Goal: Task Accomplishment & Management: Complete application form

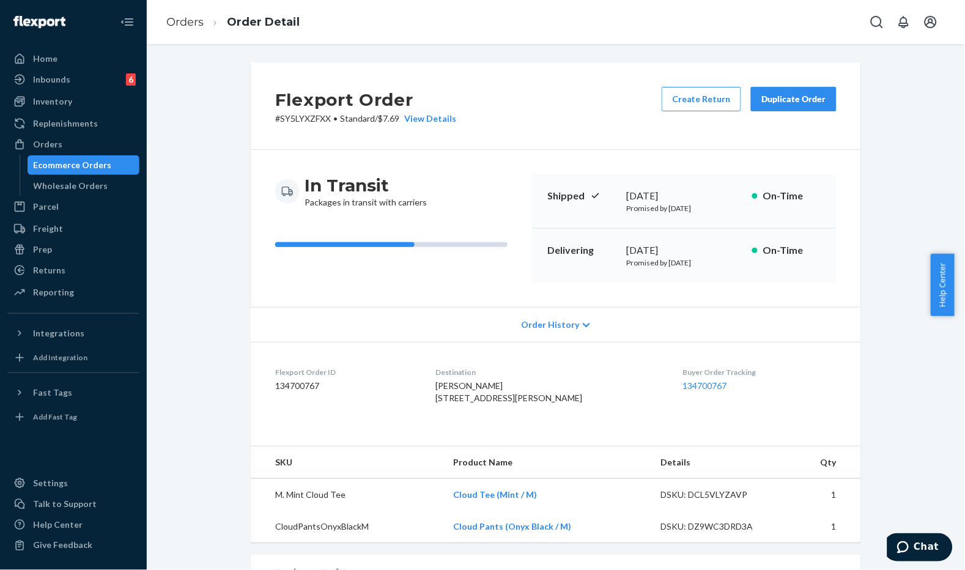
click at [504, 103] on div "Flexport Order # SY5LYXZFXX • Standard / $7.69 View Details Create Return Dupli…" at bounding box center [556, 105] width 610 height 87
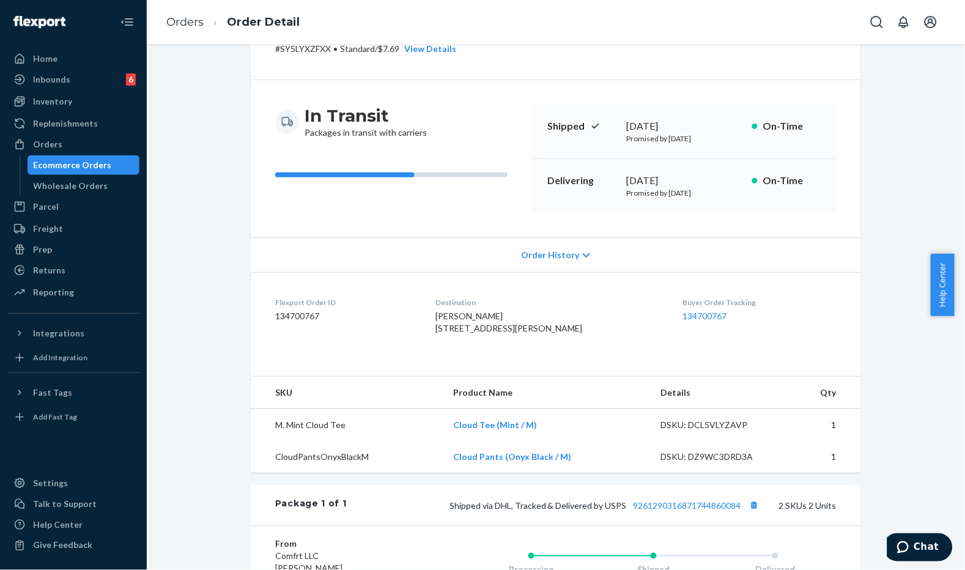
scroll to position [136, 0]
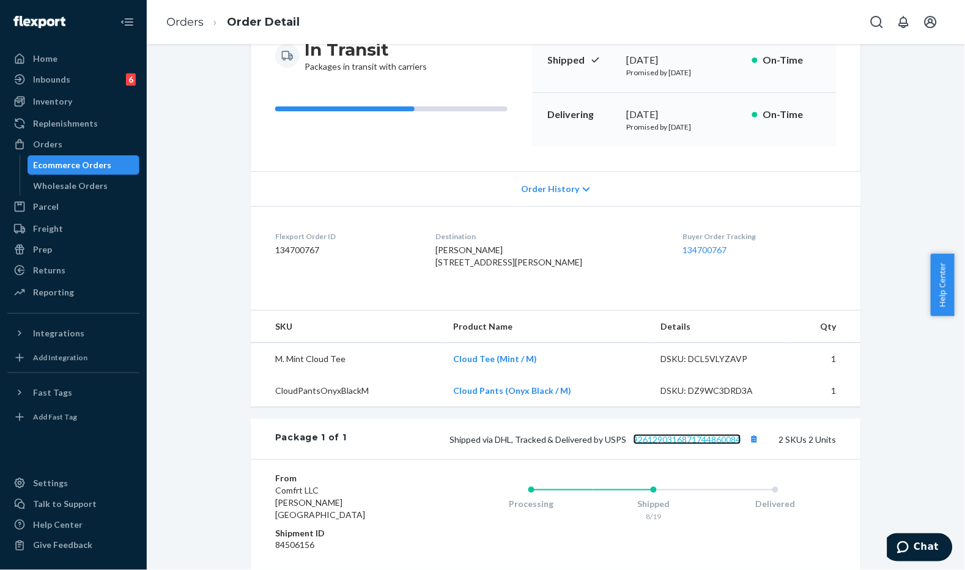
click at [710, 445] on link "9261290316871744860084" at bounding box center [688, 439] width 108 height 10
click at [205, 26] on li "Order Detail" at bounding box center [252, 22] width 96 height 17
click at [191, 21] on link "Orders" at bounding box center [184, 21] width 37 height 13
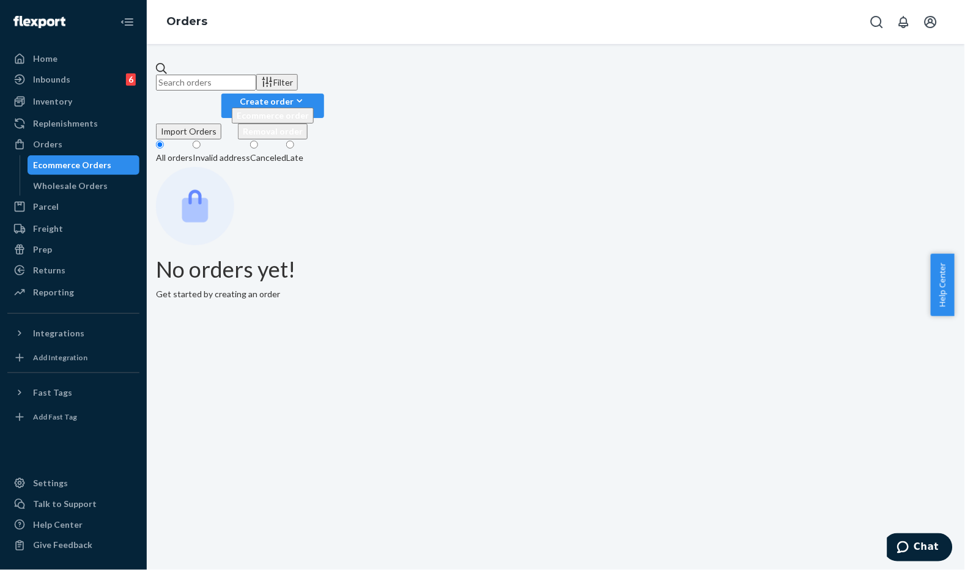
click at [256, 86] on input "text" at bounding box center [206, 83] width 100 height 16
paste input "#254625540"
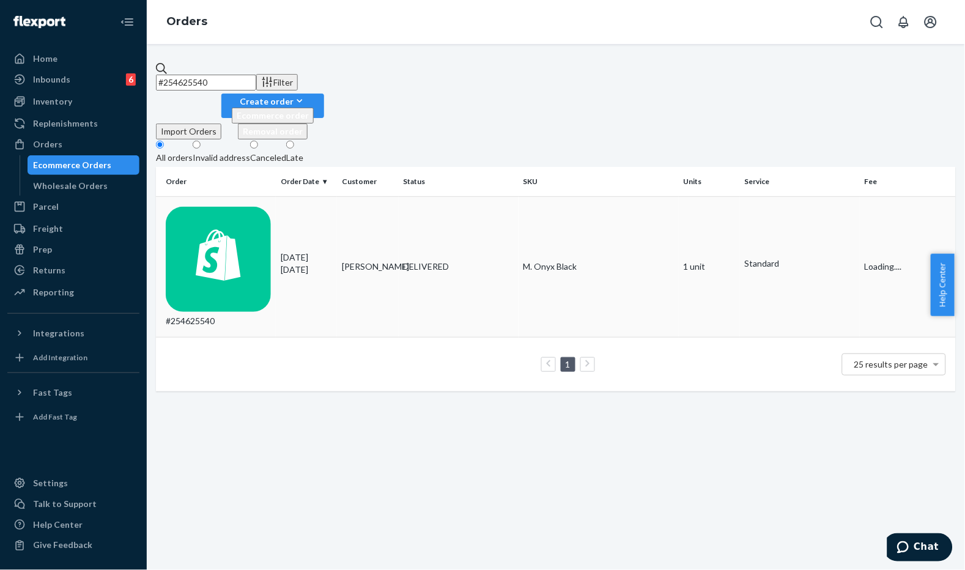
type input "#254625540"
click at [303, 196] on td "[DATE] [DATE]" at bounding box center [306, 266] width 61 height 141
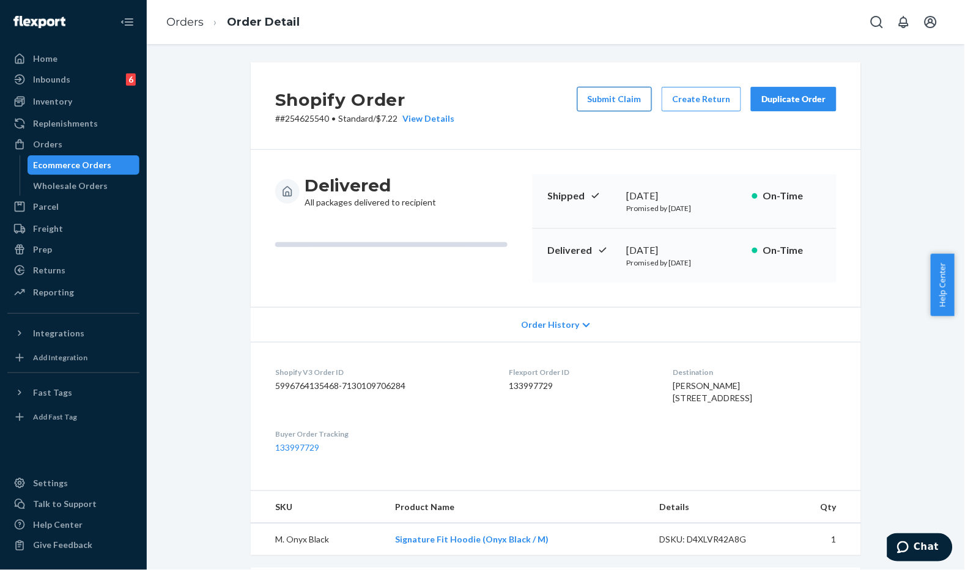
click at [618, 105] on button "Submit Claim" at bounding box center [614, 99] width 75 height 24
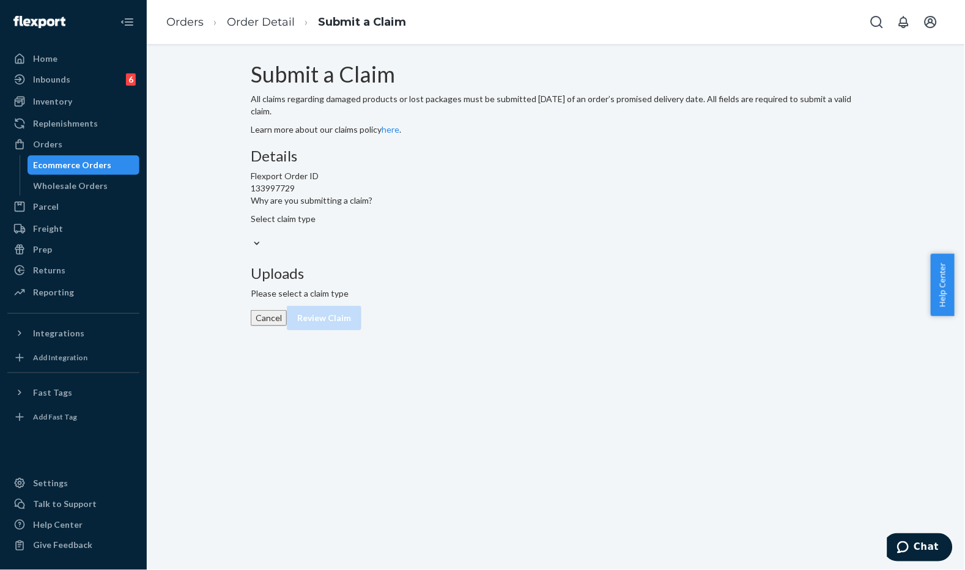
click at [372, 237] on div "Select claim type" at bounding box center [312, 225] width 122 height 24
click at [252, 237] on input "Why are you submitting a claim? Select claim type" at bounding box center [251, 231] width 1 height 12
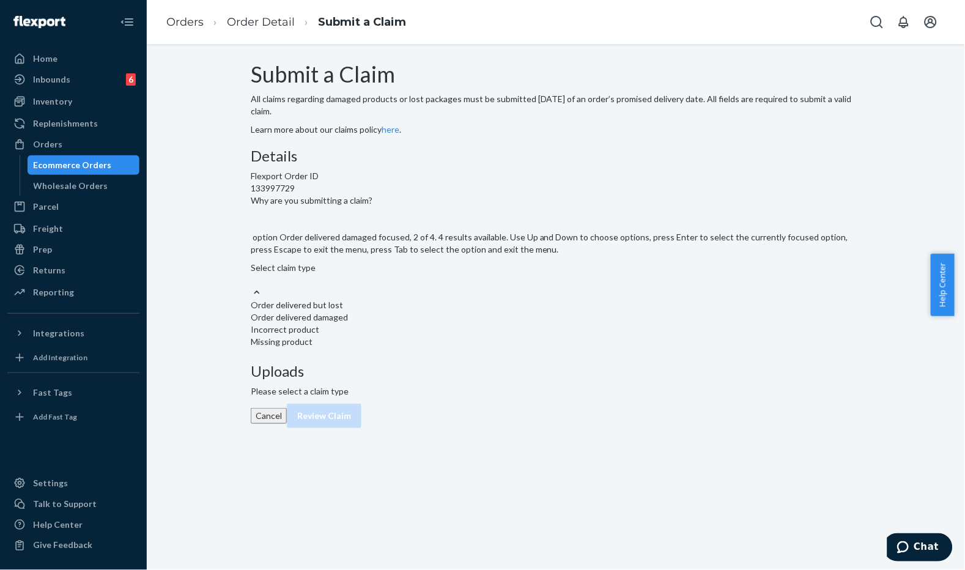
click at [451, 324] on div "Order delivered damaged" at bounding box center [556, 317] width 610 height 12
click at [252, 286] on input "Why are you submitting a claim? option Order delivered damaged focused, 2 of 4.…" at bounding box center [251, 280] width 1 height 12
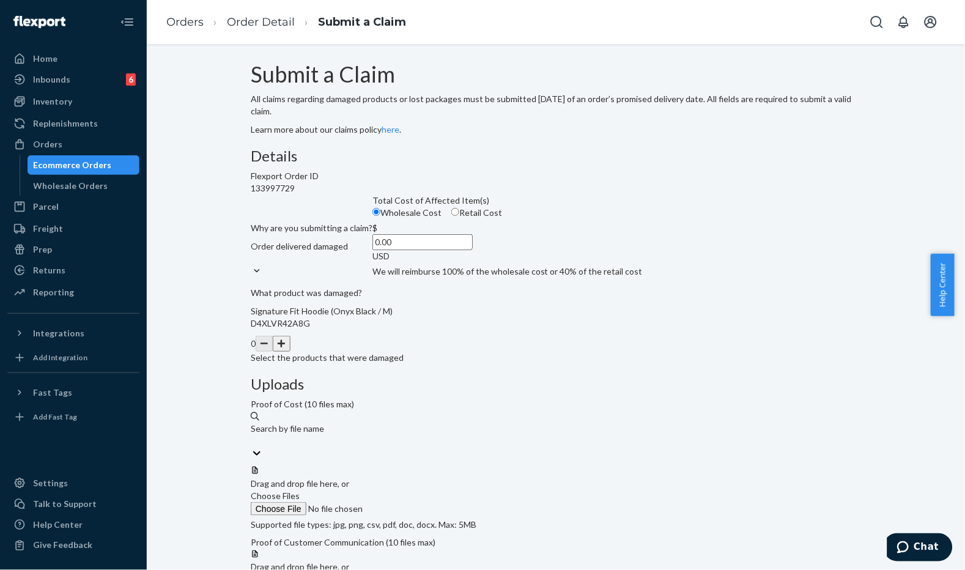
click at [382, 250] on input "0.00" at bounding box center [422, 242] width 100 height 16
click at [451, 216] on input "Retail Cost" at bounding box center [455, 212] width 8 height 8
radio input "true"
radio input "false"
click at [300, 490] on span "Choose Files" at bounding box center [275, 495] width 49 height 10
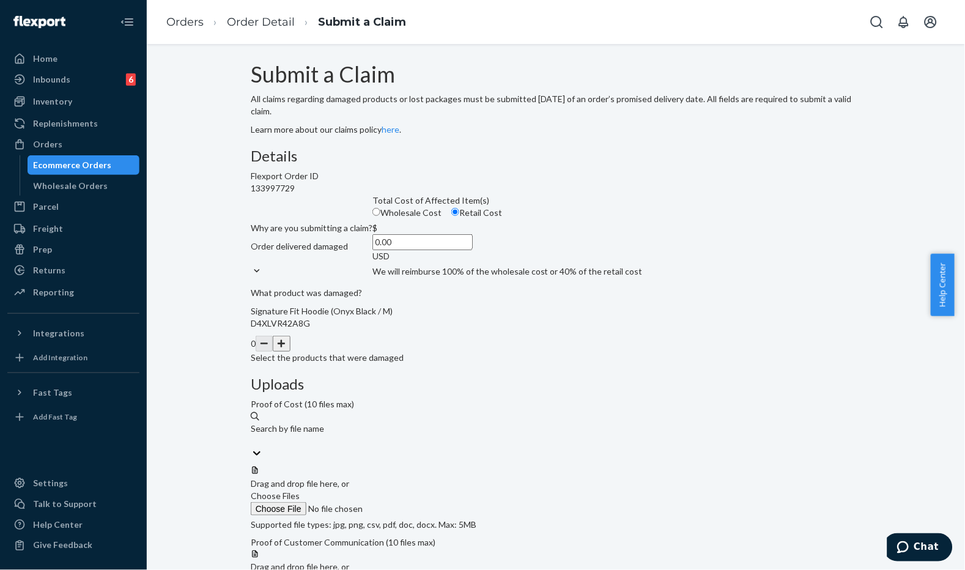
click at [417, 502] on input "Choose Files" at bounding box center [334, 508] width 166 height 13
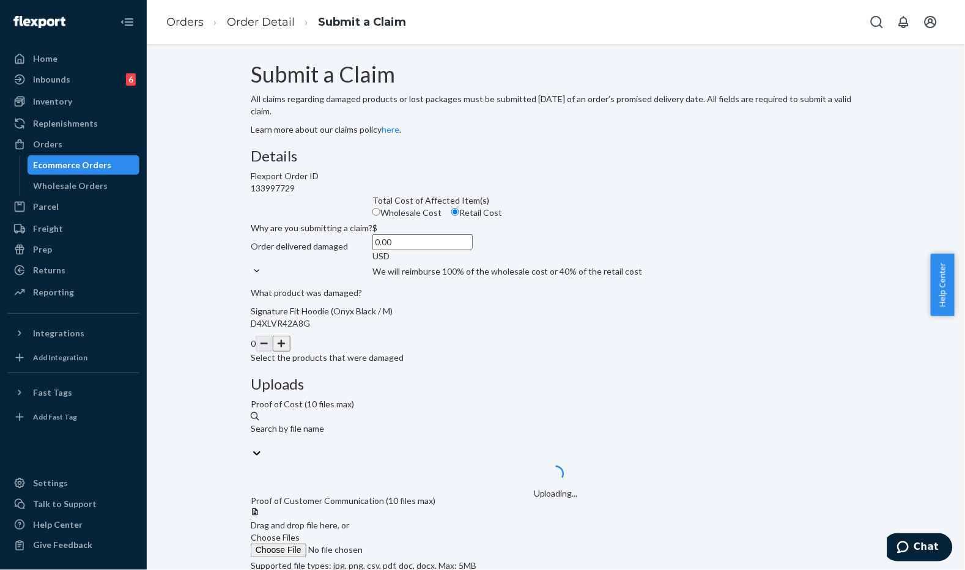
click at [443, 250] on input "0.00" at bounding box center [422, 242] width 100 height 16
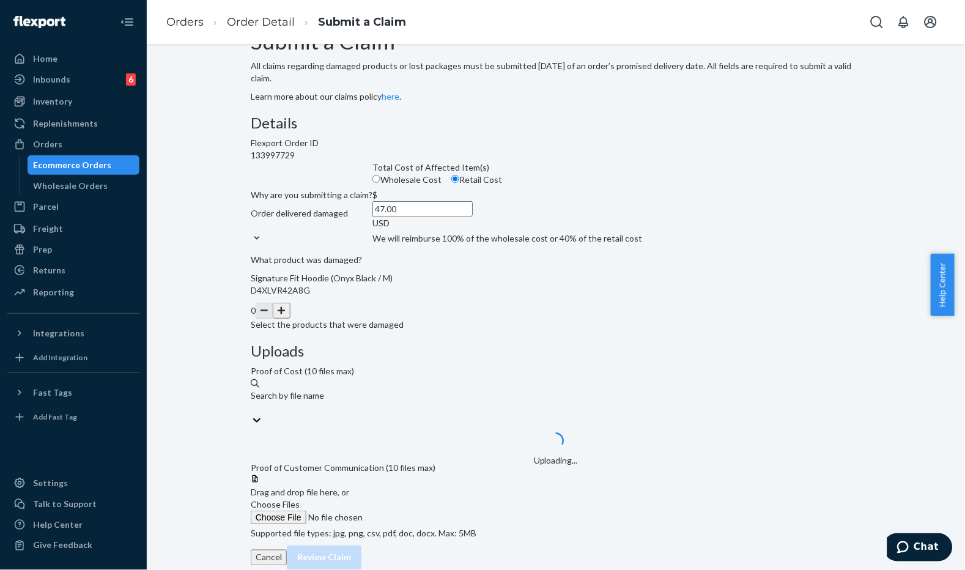
scroll to position [50, 0]
type input "47.00"
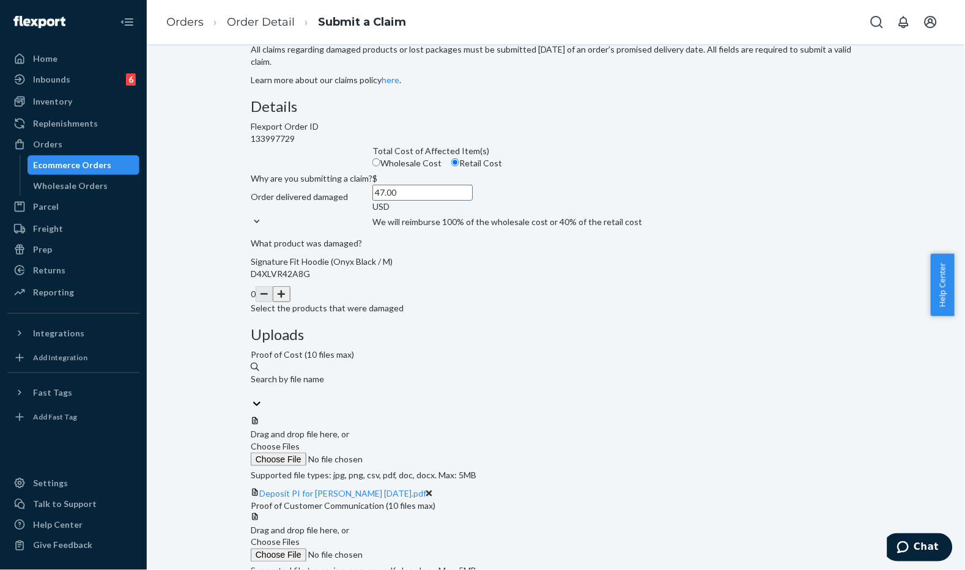
click at [300, 537] on span "Choose Files" at bounding box center [275, 542] width 49 height 10
click at [417, 549] on input "Choose Files" at bounding box center [334, 555] width 166 height 13
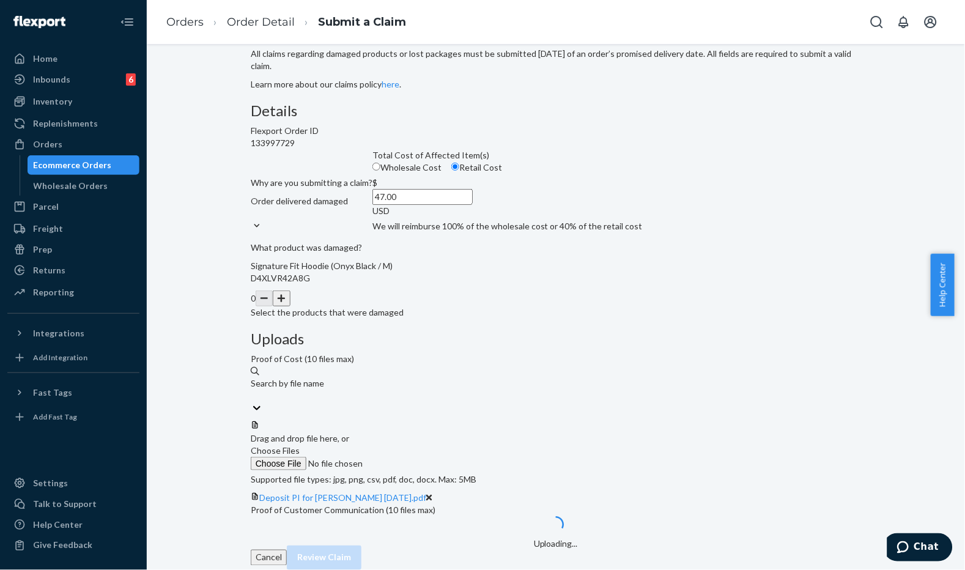
scroll to position [97, 0]
click at [290, 306] on button "button" at bounding box center [281, 298] width 17 height 16
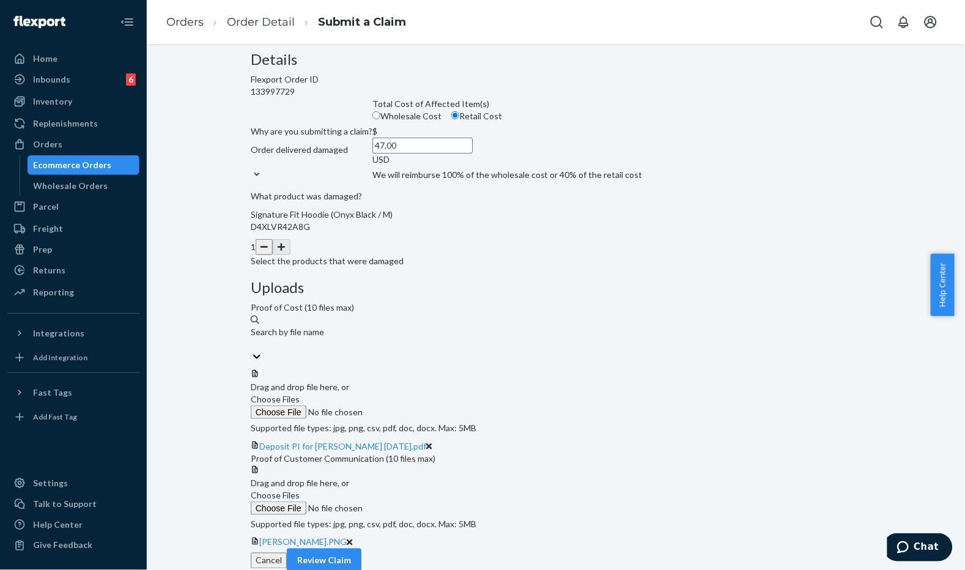
scroll to position [144, 0]
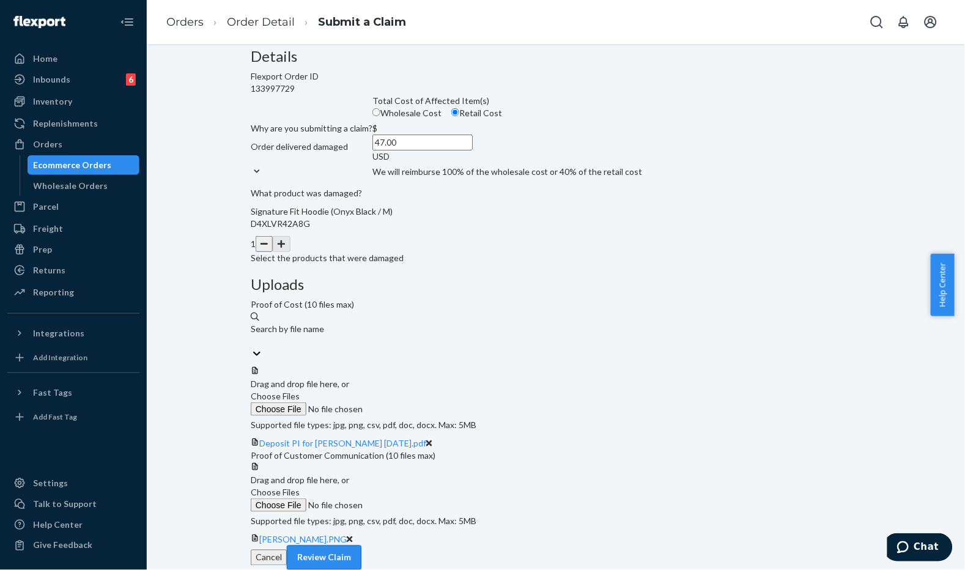
click at [361, 546] on button "Review Claim" at bounding box center [324, 558] width 75 height 24
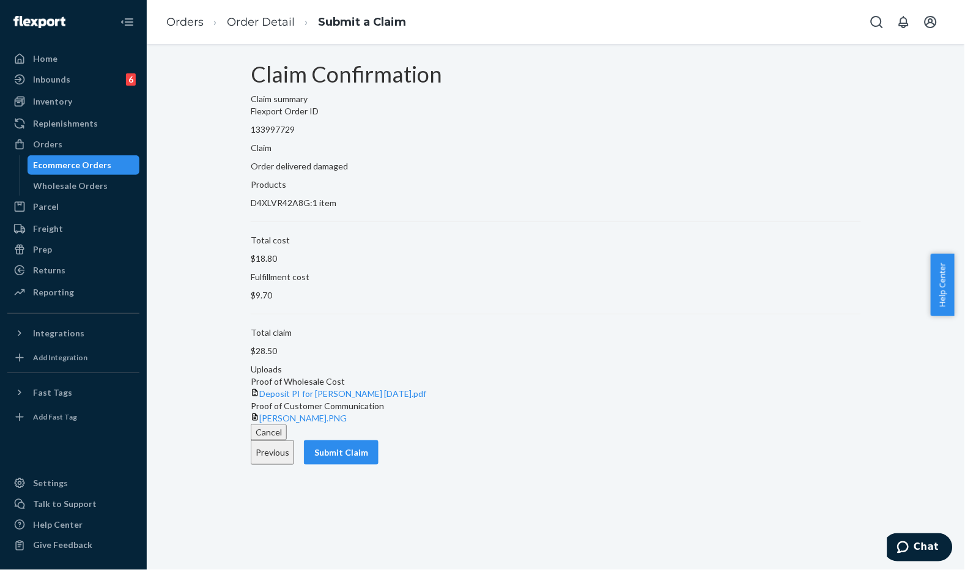
scroll to position [0, 0]
click at [379, 465] on button "Submit Claim" at bounding box center [341, 452] width 75 height 24
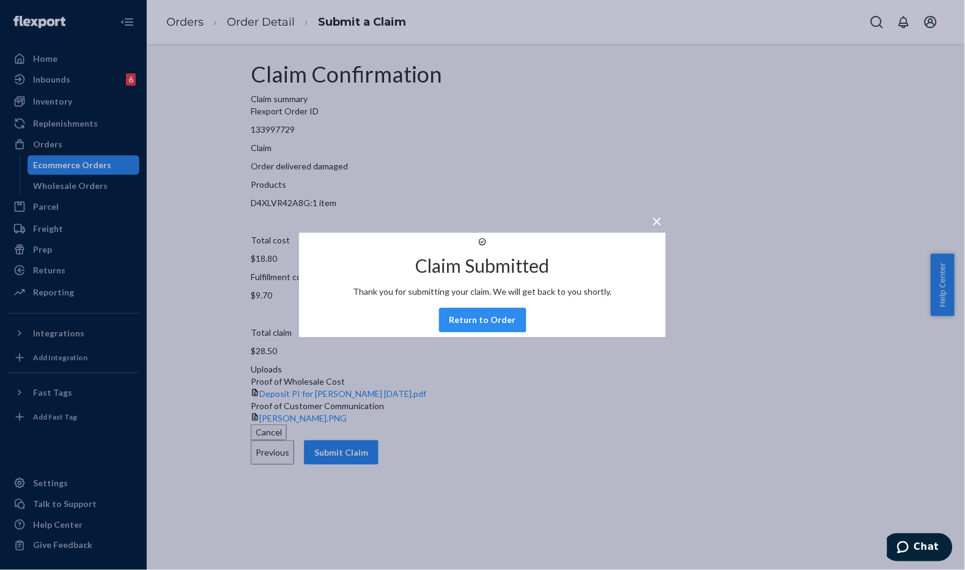
click at [488, 333] on button "Return to Order" at bounding box center [482, 320] width 87 height 24
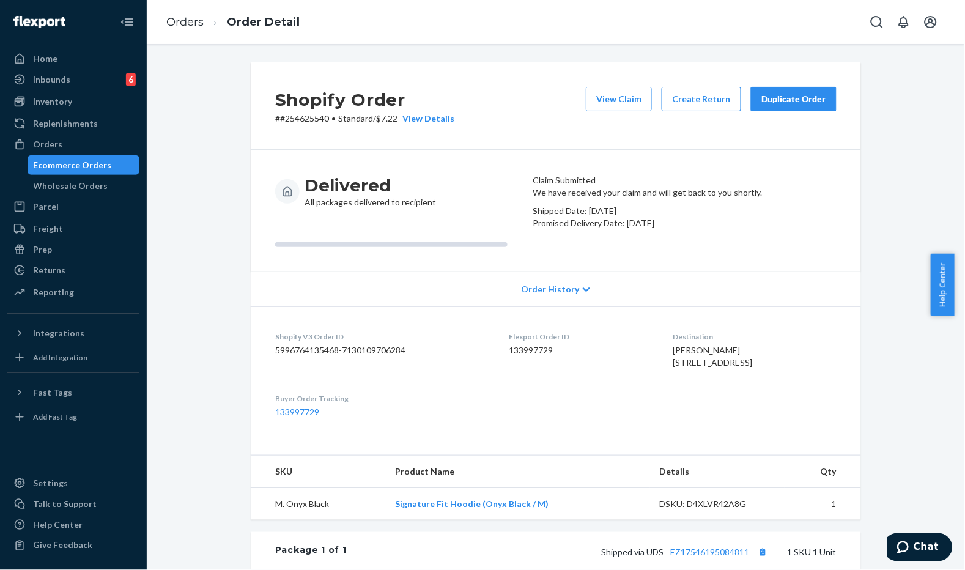
click at [798, 94] on div "Duplicate Order" at bounding box center [793, 99] width 65 height 12
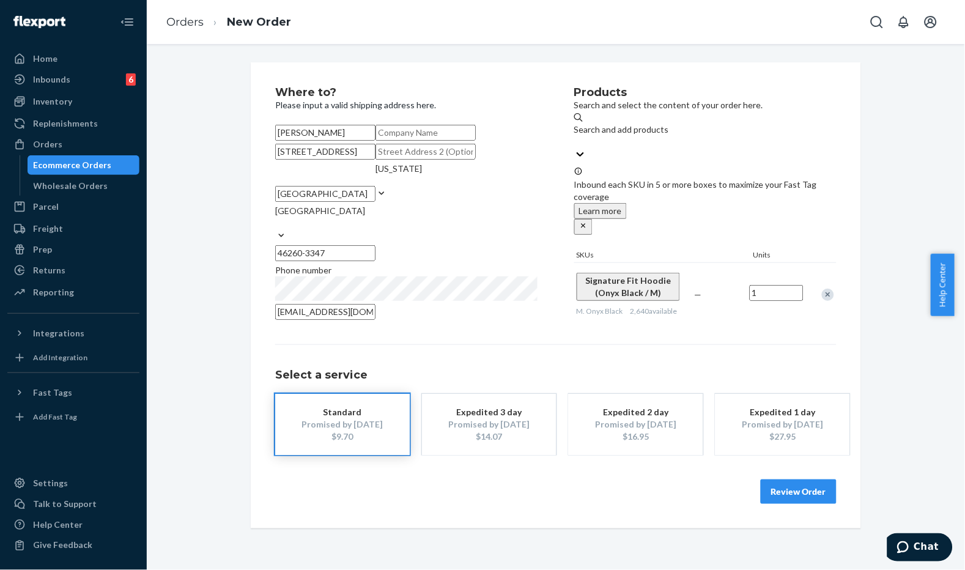
scroll to position [47, 0]
click at [786, 504] on button "Review Order" at bounding box center [799, 491] width 76 height 24
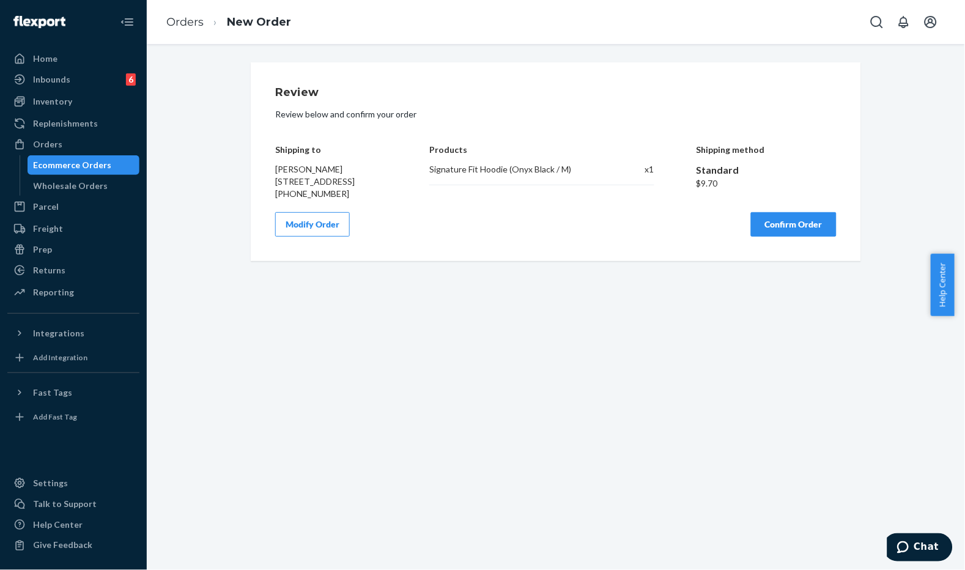
scroll to position [0, 0]
click at [762, 237] on button "Confirm Order" at bounding box center [794, 224] width 86 height 24
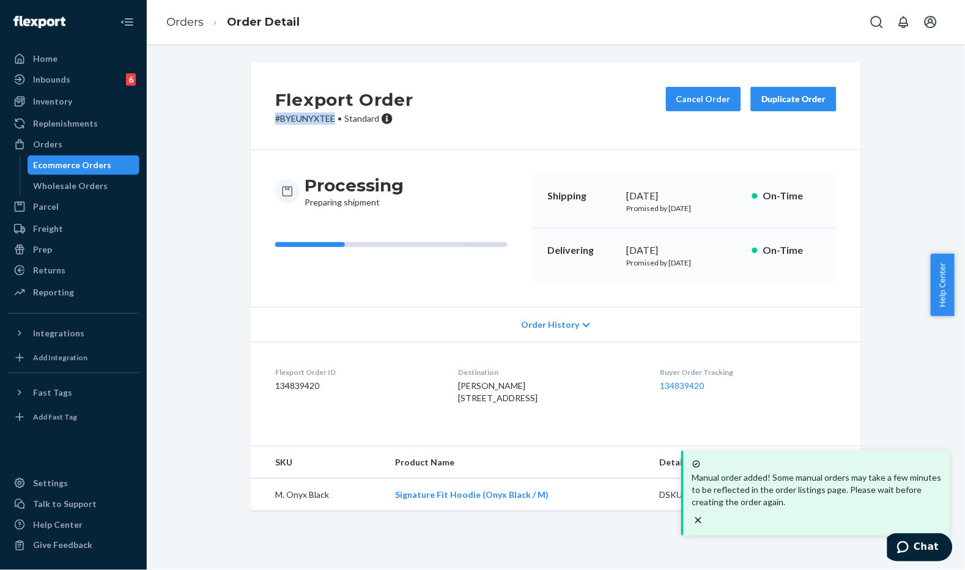
drag, startPoint x: 332, startPoint y: 118, endPoint x: 259, endPoint y: 115, distance: 72.8
click at [259, 115] on div "Flexport Order # BYEUNYXTEE • Standard Cancel Order Duplicate Order" at bounding box center [556, 105] width 610 height 87
copy p "# BYEUNYXTEE"
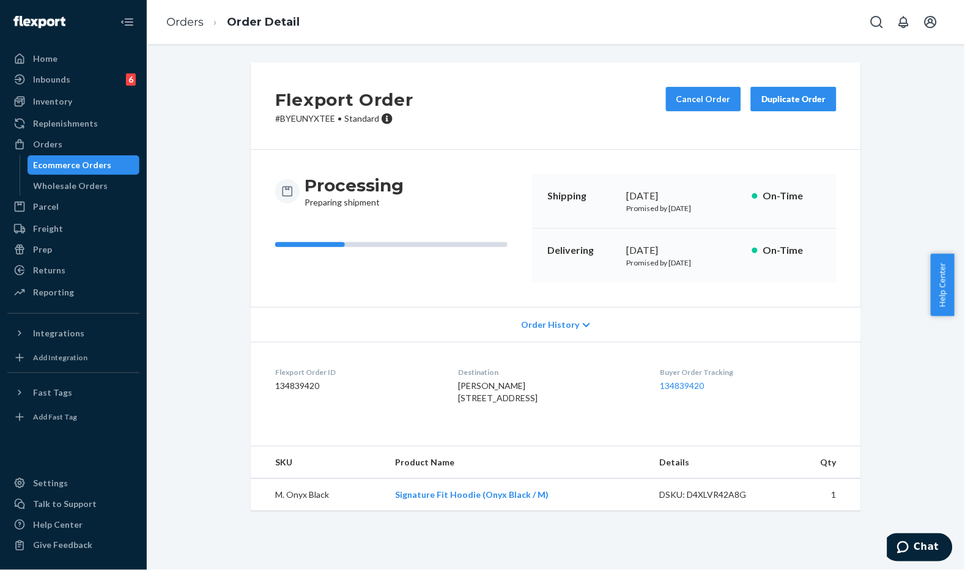
click at [451, 113] on div "Flexport Order # BYEUNYXTEE • Standard Cancel Order Duplicate Order" at bounding box center [556, 105] width 610 height 87
click at [198, 27] on link "Orders" at bounding box center [184, 21] width 37 height 13
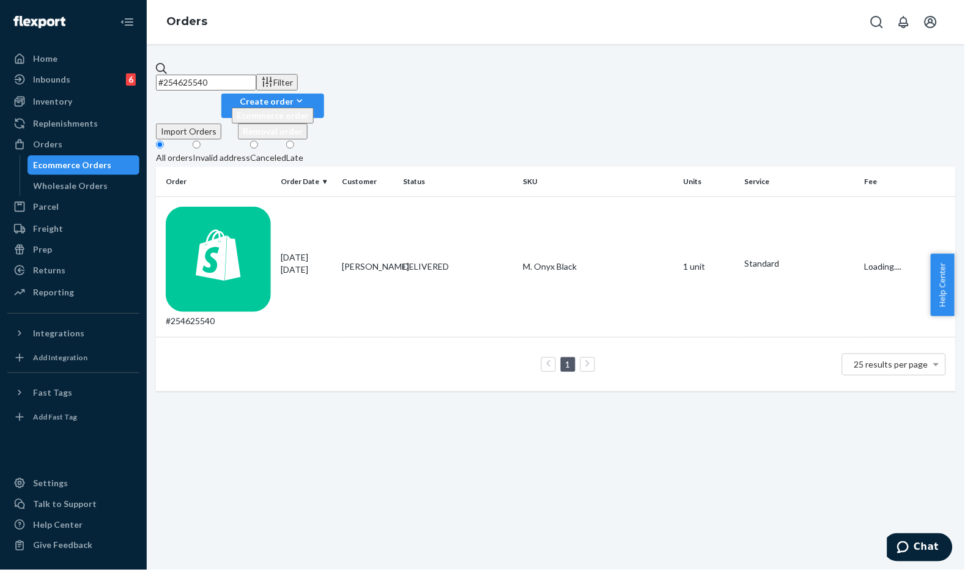
click at [256, 84] on input "#254625540" at bounding box center [206, 83] width 100 height 16
paste input "S1BSGRWTGX"
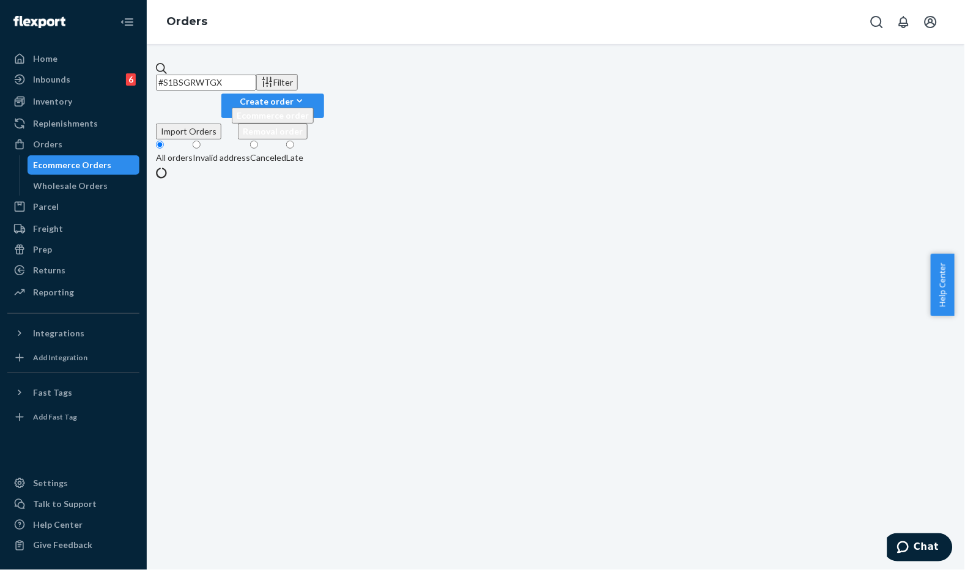
type input "#S1BSGRWTGX"
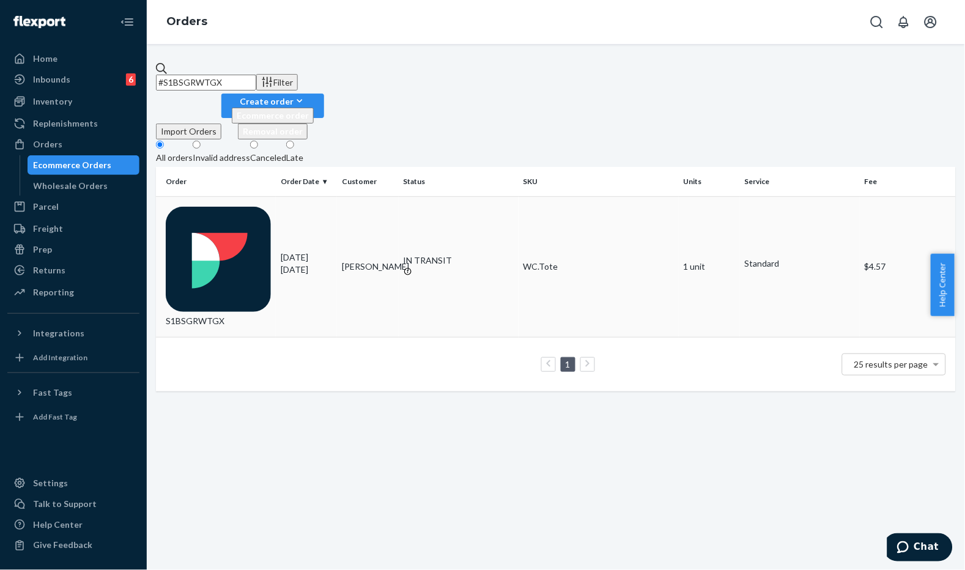
click at [319, 196] on td "[DATE] [DATE]" at bounding box center [306, 266] width 61 height 141
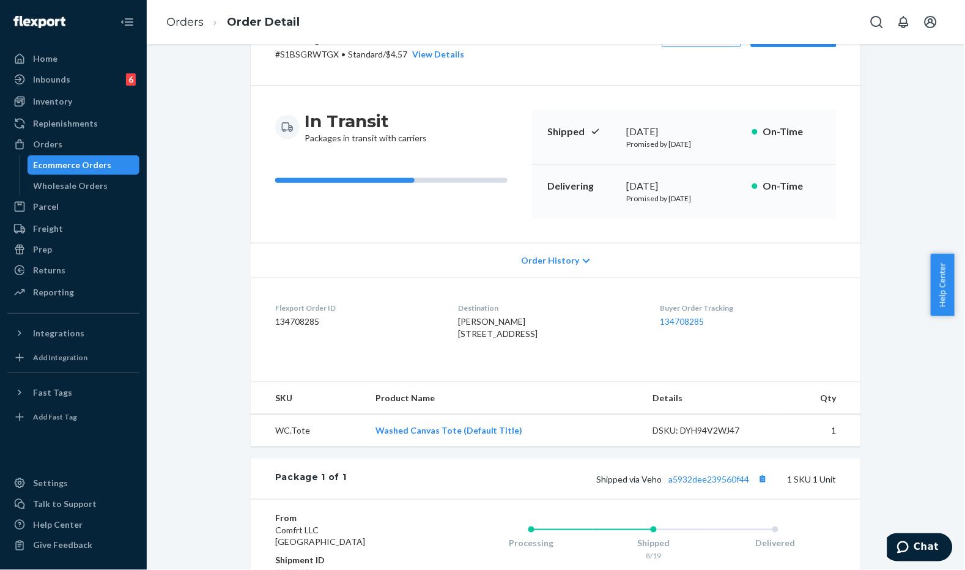
scroll to position [136, 0]
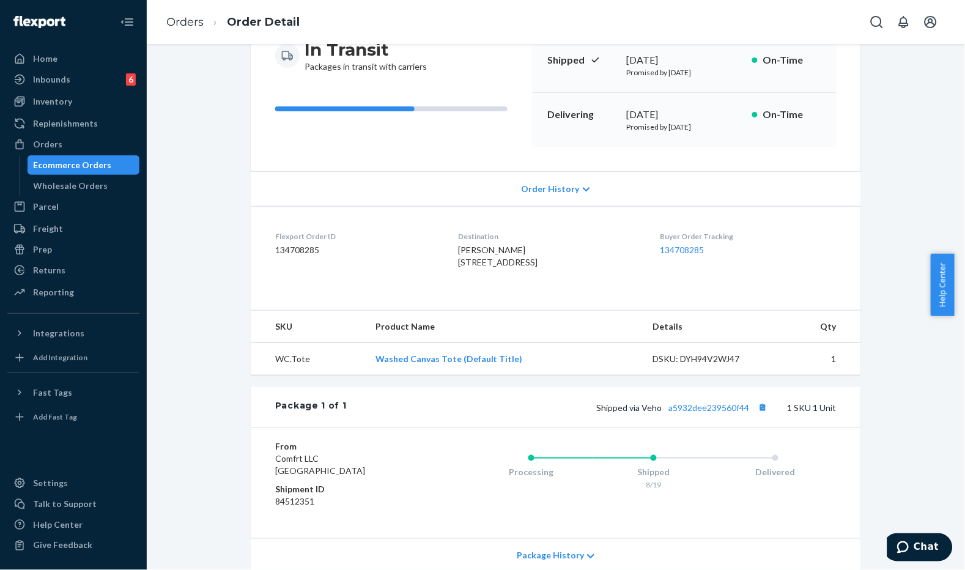
click at [712, 422] on div "Package 1 of 1 Shipped via Veho a5932dee239560f44 1 SKU 1 Unit" at bounding box center [556, 407] width 610 height 40
click at [711, 415] on div "Shipped via Veho a5932dee239560f44 1 SKU 1 Unit" at bounding box center [592, 407] width 490 height 16
click at [714, 413] on link "a5932dee239560f44" at bounding box center [709, 407] width 81 height 10
click at [182, 26] on link "Orders" at bounding box center [184, 21] width 37 height 13
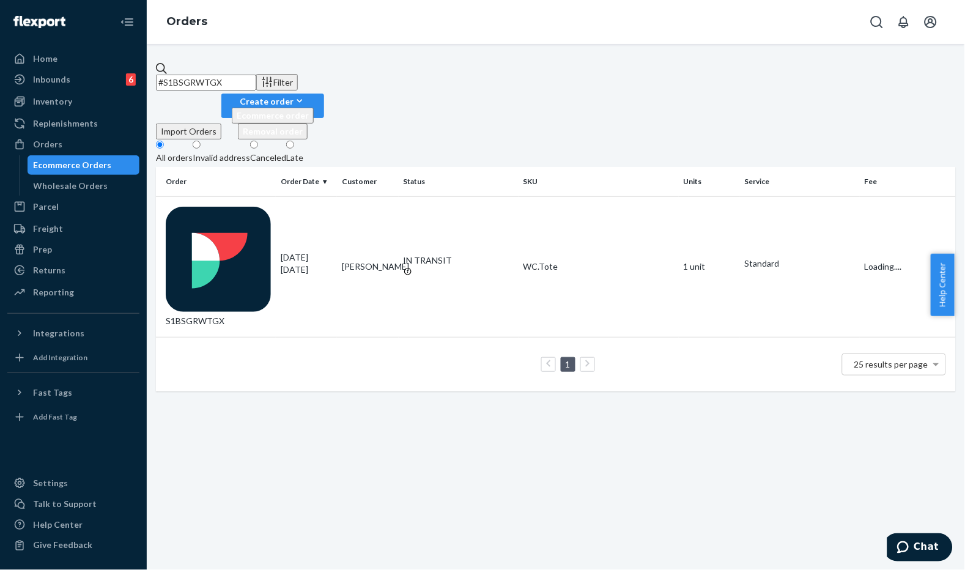
click at [256, 81] on input "#S1BSGRWTGX" at bounding box center [206, 83] width 100 height 16
paste input "RKNUSRZTL"
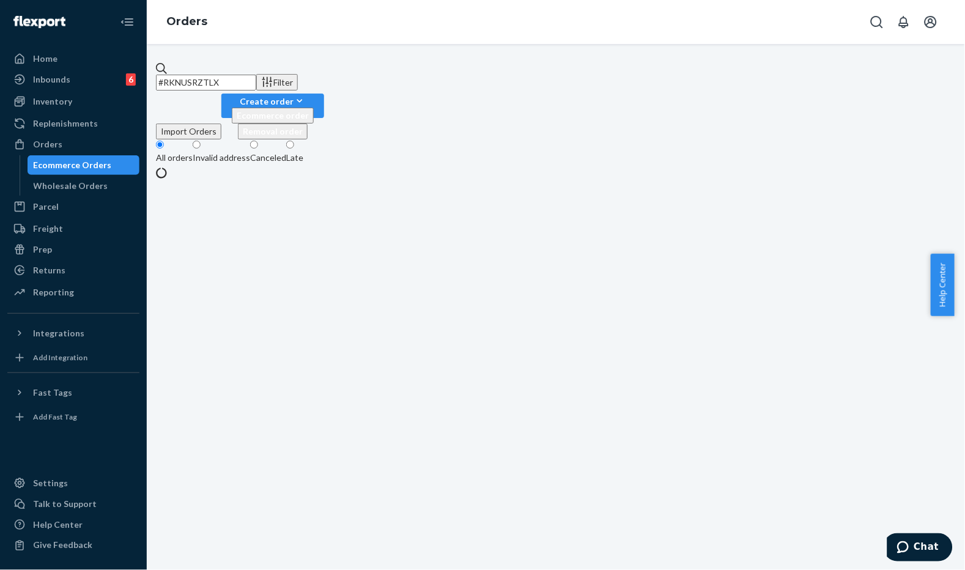
type input "#RKNUSRZTLX"
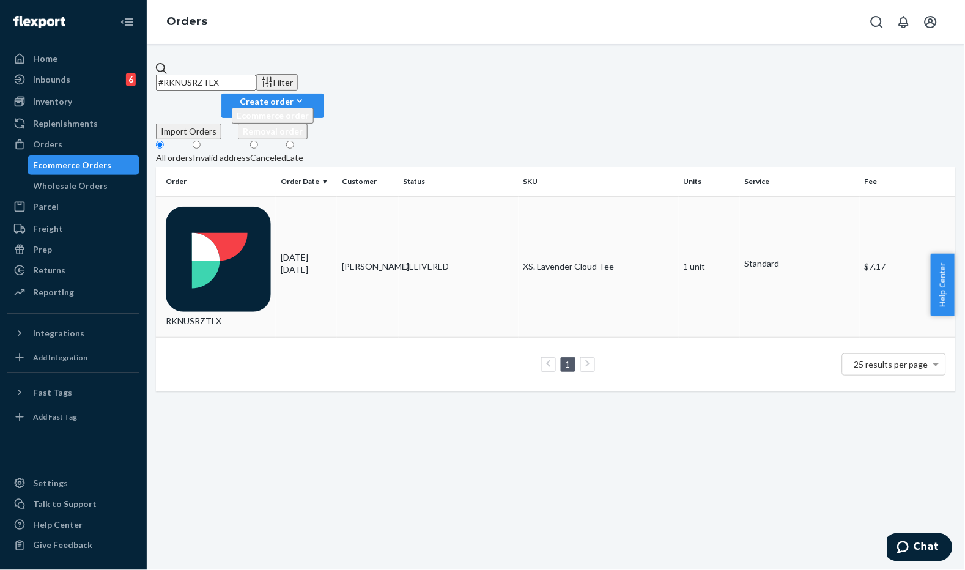
click at [416, 261] on div "DELIVERED" at bounding box center [459, 267] width 110 height 12
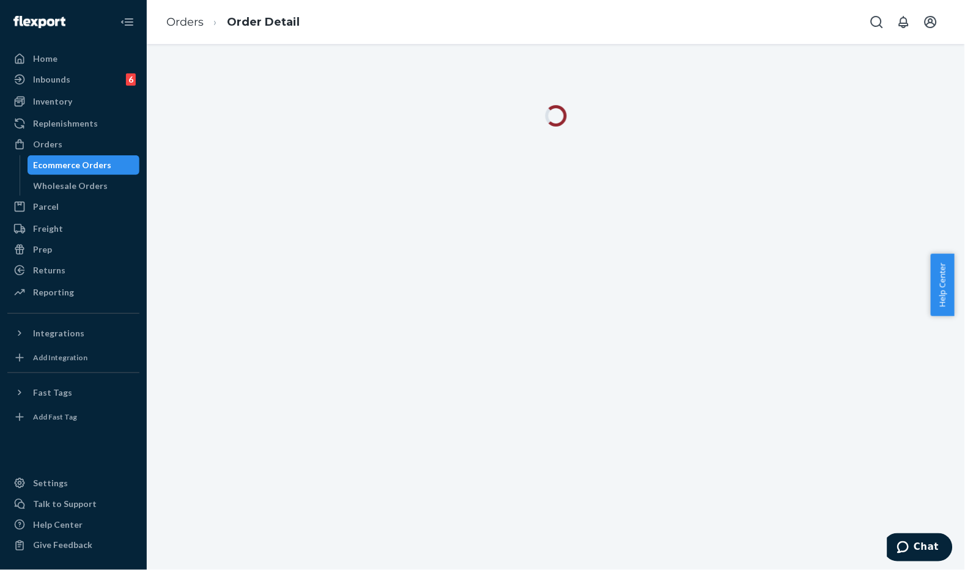
click at [416, 196] on div at bounding box center [556, 307] width 818 height 526
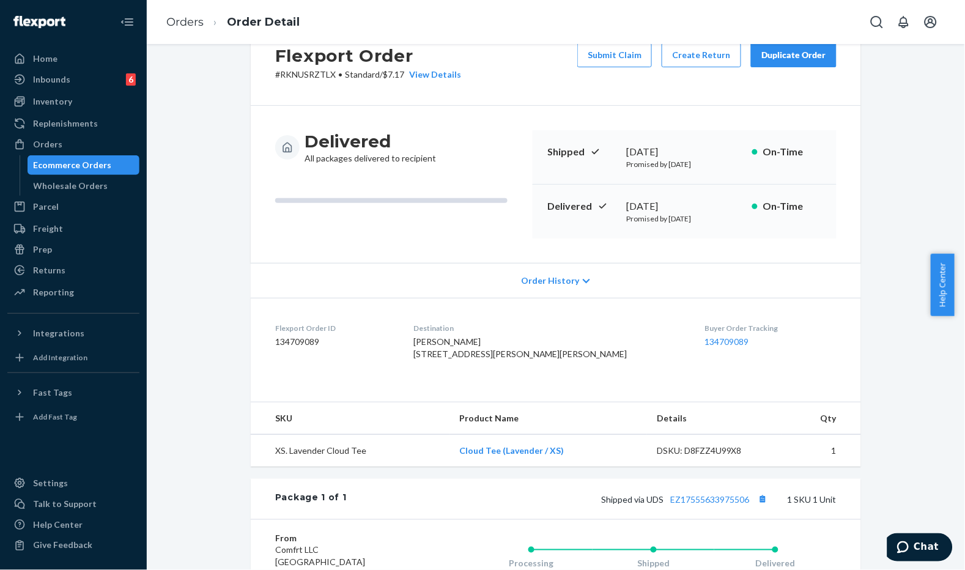
scroll to position [68, 0]
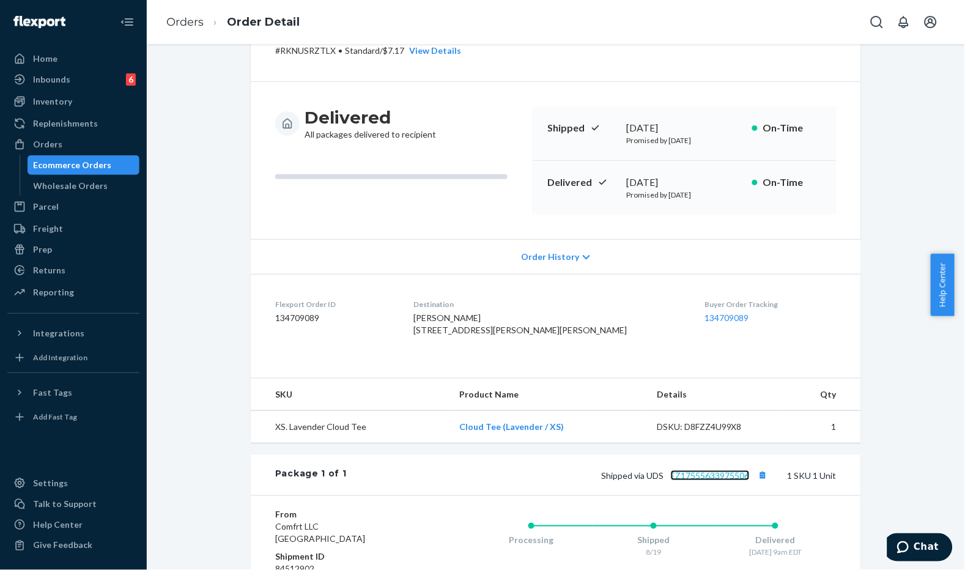
click at [712, 481] on link "EZ17555633975506" at bounding box center [710, 475] width 79 height 10
click at [512, 335] on span "[PERSON_NAME] [STREET_ADDRESS][PERSON_NAME][PERSON_NAME]" at bounding box center [520, 324] width 214 height 23
copy span "46815"
click at [185, 20] on link "Orders" at bounding box center [184, 21] width 37 height 13
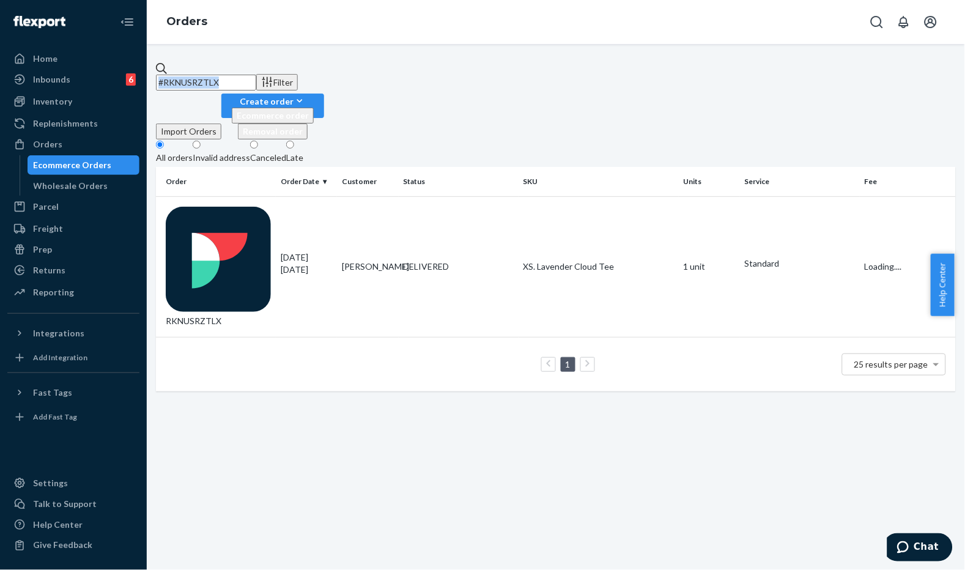
click at [246, 59] on div "#RKNUSRZTLX Filter Import Orders Create order Ecommerce order Removal order All…" at bounding box center [556, 307] width 818 height 526
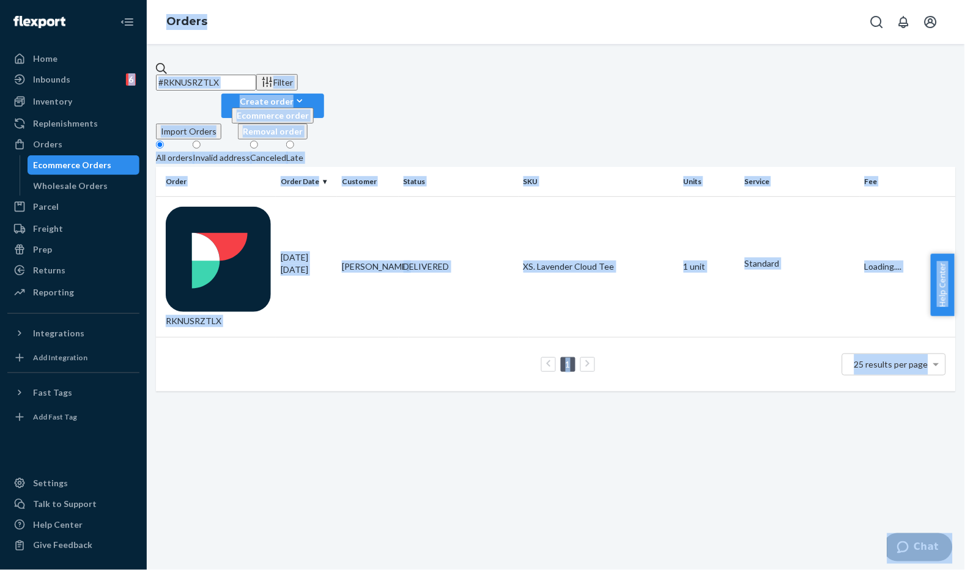
click at [256, 75] on input "#RKNUSRZTLX" at bounding box center [206, 83] width 100 height 16
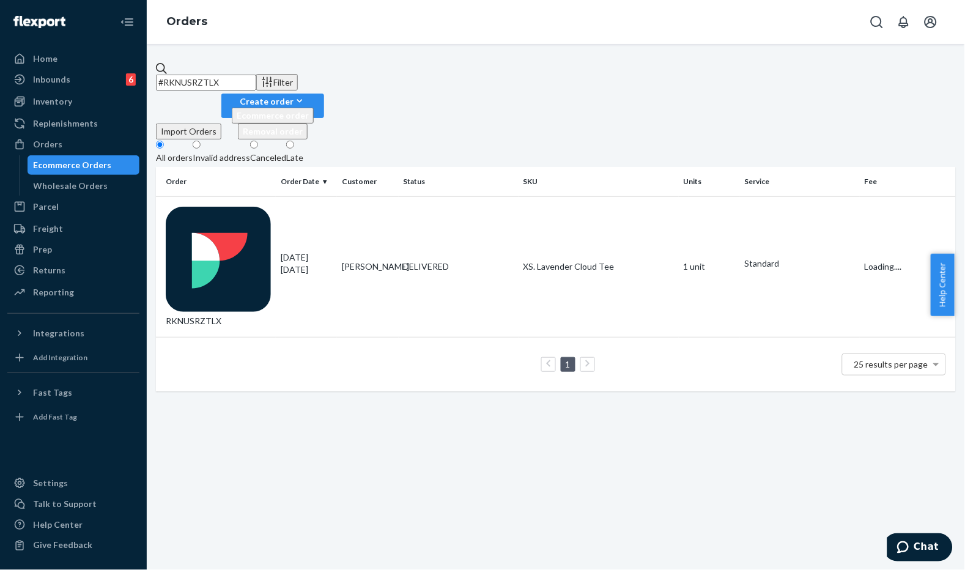
click at [256, 75] on input "#RKNUSRZTLX" at bounding box center [206, 83] width 100 height 16
paste input "#254545078"
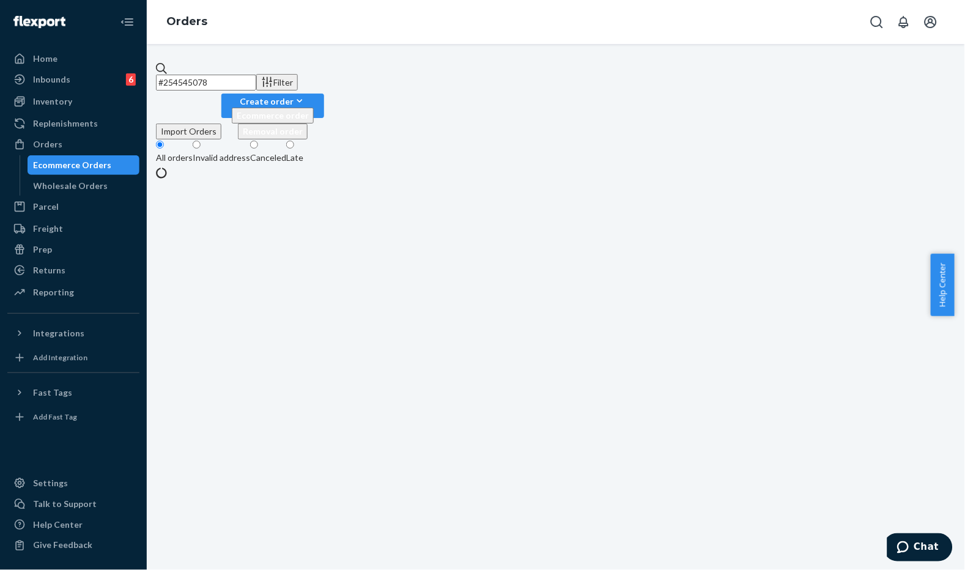
type input "#254545078"
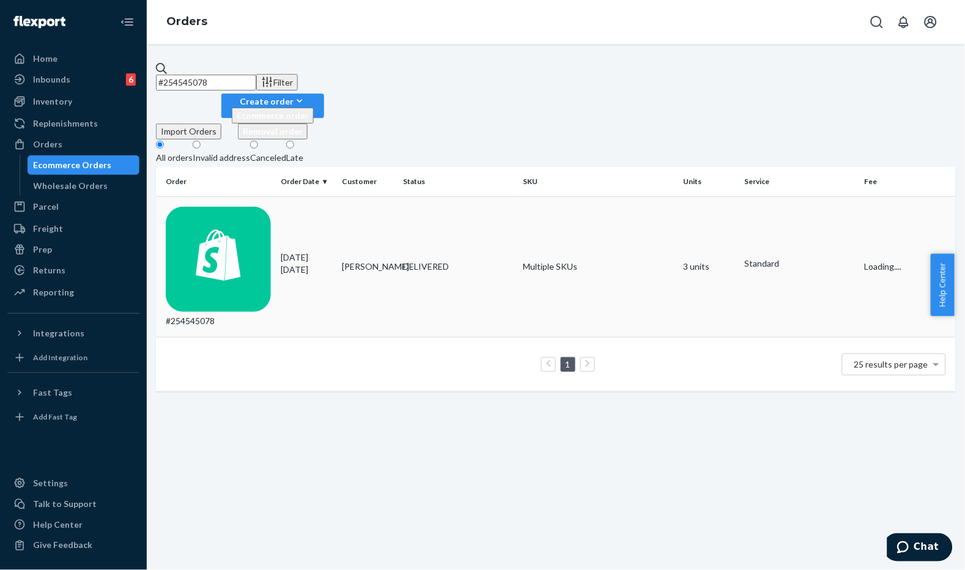
click at [353, 196] on td "[PERSON_NAME]" at bounding box center [367, 266] width 61 height 141
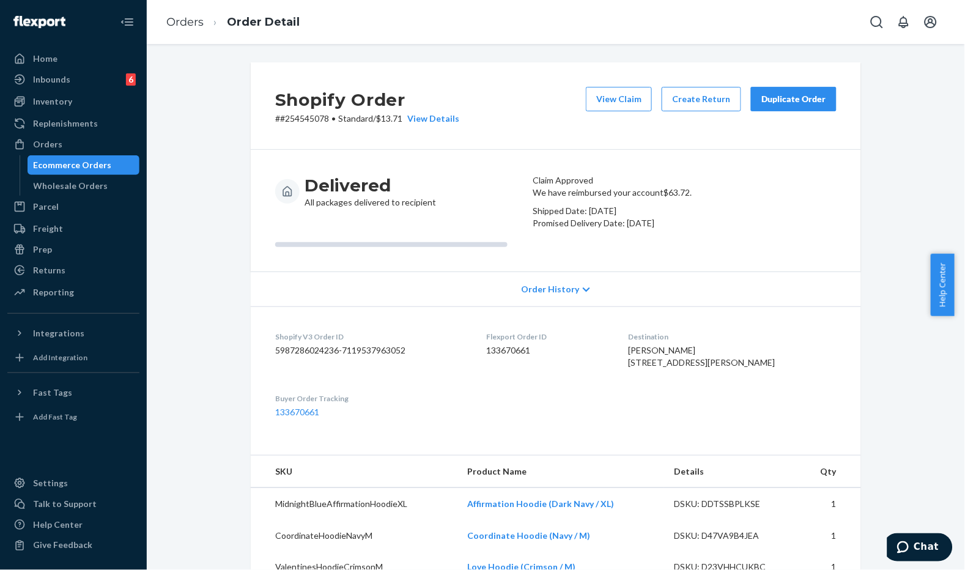
click at [438, 206] on div "Delivered All packages delivered to recipient" at bounding box center [399, 191] width 248 height 34
click at [782, 98] on div "Duplicate Order" at bounding box center [793, 99] width 65 height 12
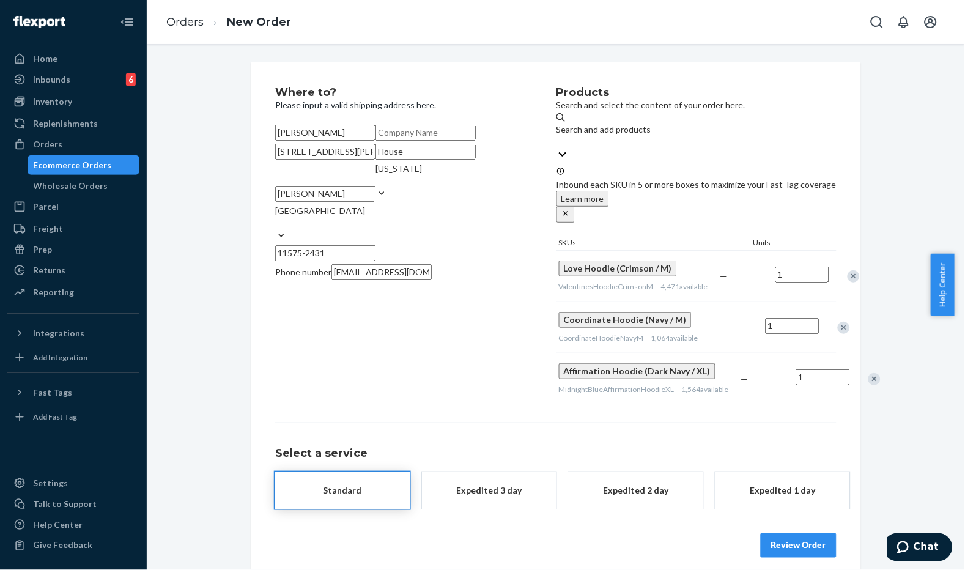
scroll to position [23, 0]
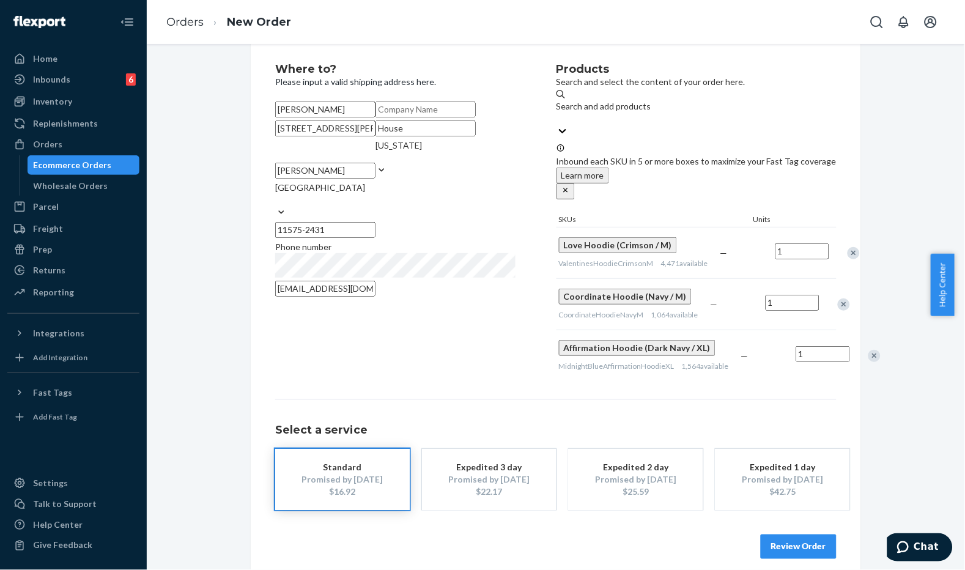
click at [794, 559] on button "Review Order" at bounding box center [799, 547] width 76 height 24
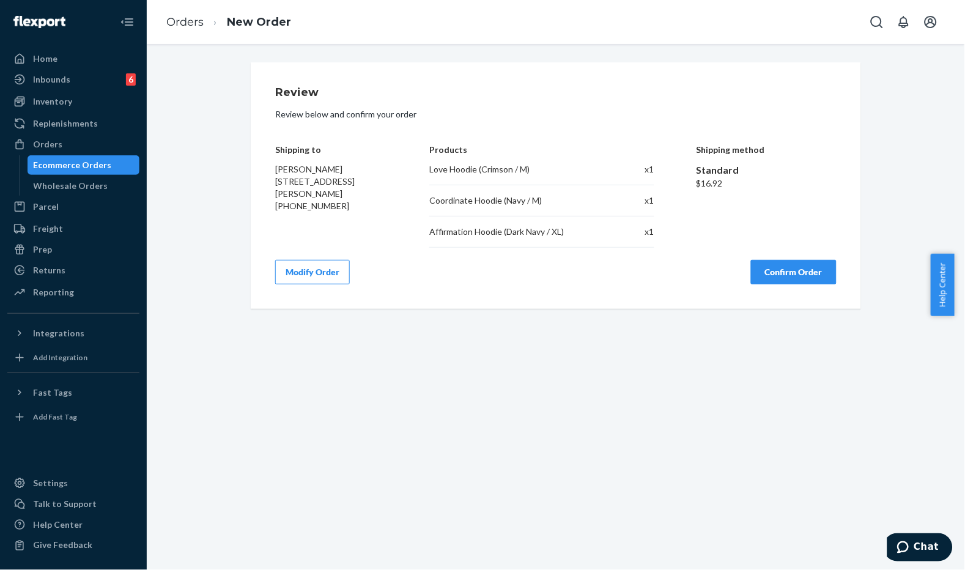
scroll to position [0, 0]
click at [824, 311] on div "Review Review below and confirm your order Shipping to [PERSON_NAME] [STREET_AD…" at bounding box center [556, 307] width 818 height 526
click at [792, 269] on button "Confirm Order" at bounding box center [794, 272] width 86 height 24
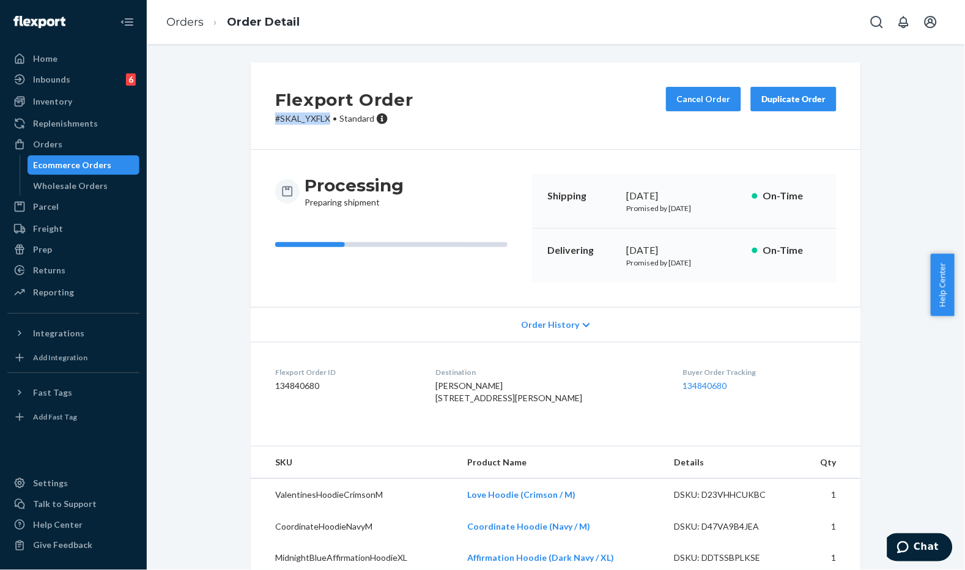
drag, startPoint x: 326, startPoint y: 115, endPoint x: 266, endPoint y: 117, distance: 60.0
click at [266, 117] on div "Flexport Order # SKAL_YXFLX • Standard Cancel Order Duplicate Order" at bounding box center [556, 105] width 610 height 87
copy p "# SKAL_YXFLX"
click at [486, 184] on div "Processing Preparing shipment" at bounding box center [399, 191] width 248 height 34
click at [287, 211] on div "Processing Preparing shipment" at bounding box center [399, 228] width 248 height 108
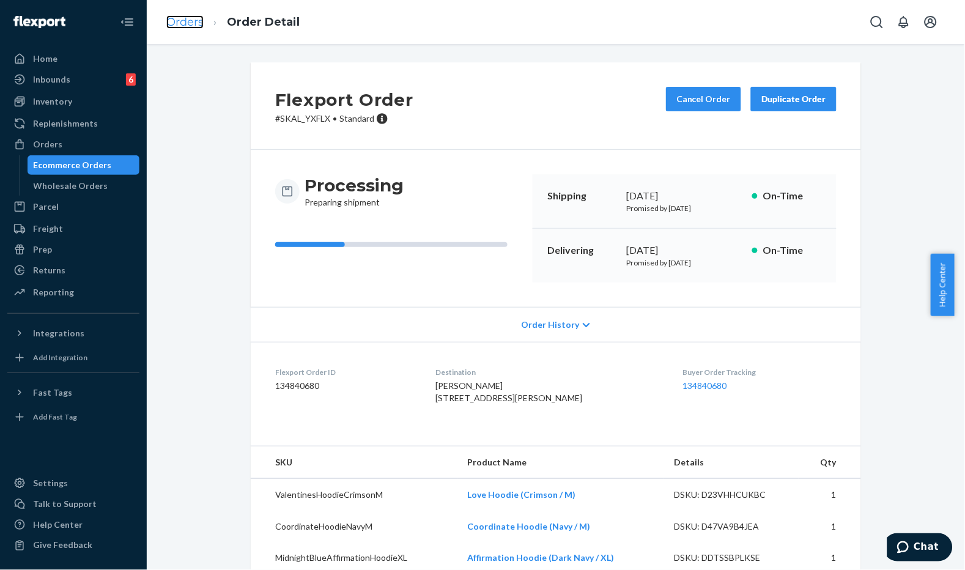
click at [180, 23] on link "Orders" at bounding box center [184, 21] width 37 height 13
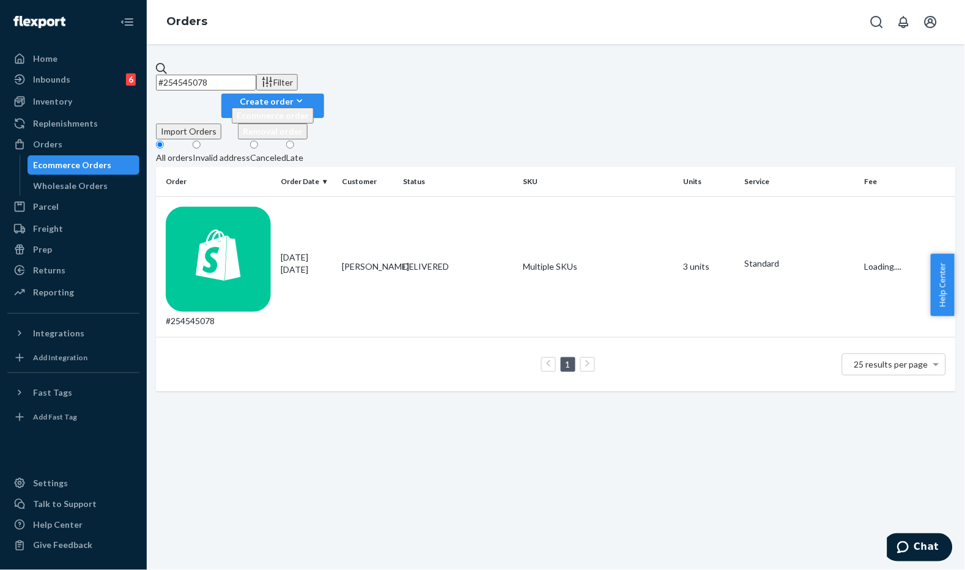
click at [256, 80] on input "#254545078" at bounding box center [206, 83] width 100 height 16
paste input "#S1I18XZYGL"
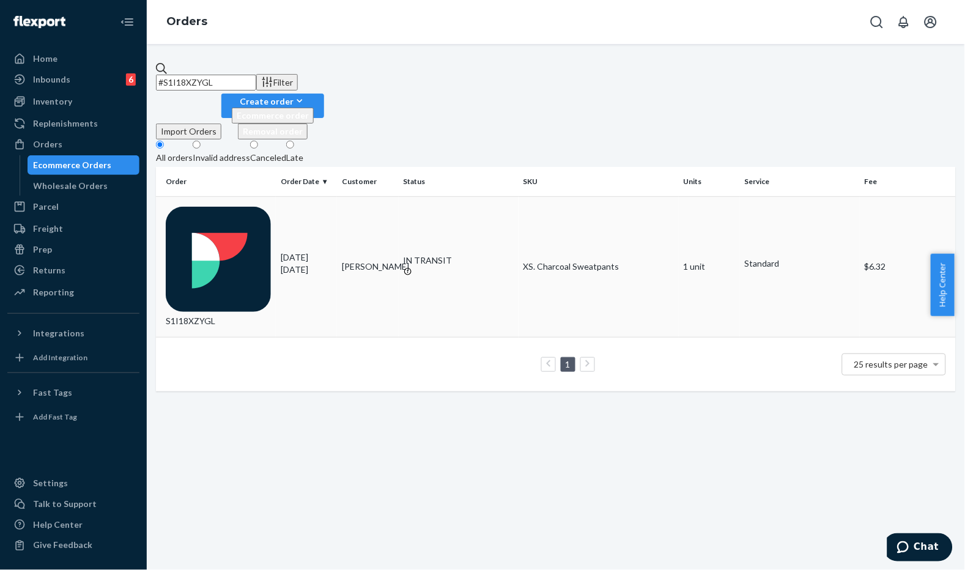
type input "#S1I18XZYGL"
click at [367, 196] on td "[PERSON_NAME]" at bounding box center [367, 266] width 61 height 141
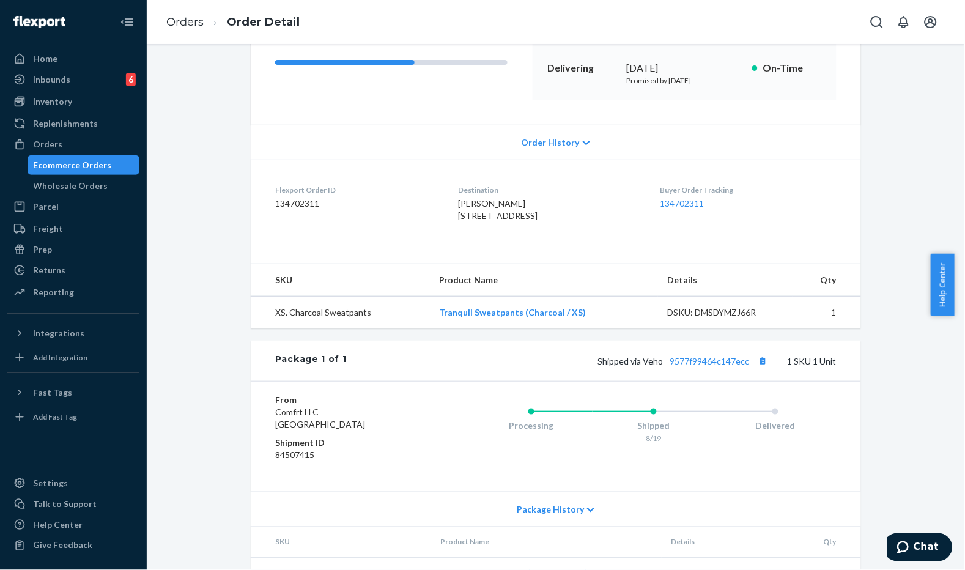
scroll to position [241, 0]
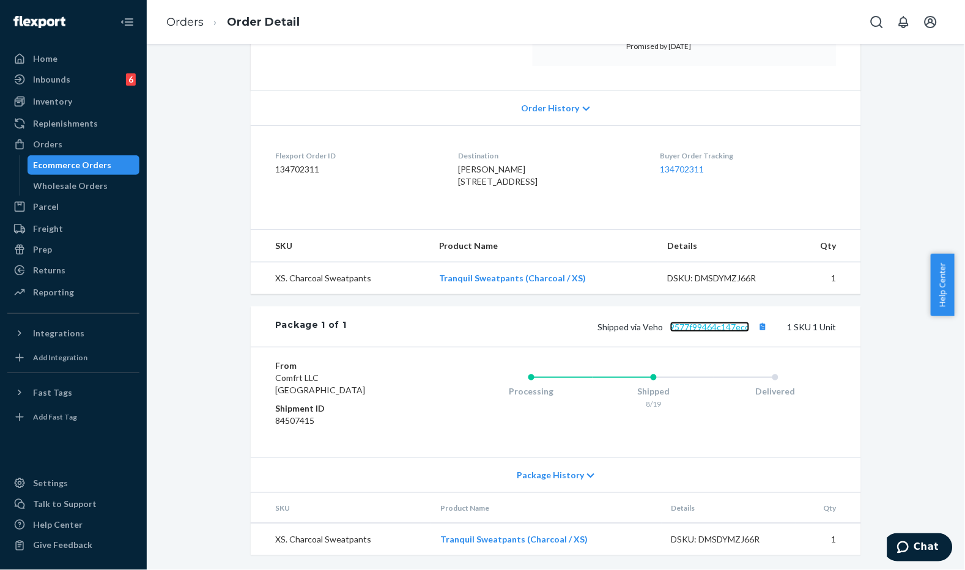
click at [716, 324] on link "9577f99464c147ecc" at bounding box center [710, 327] width 80 height 10
click at [181, 8] on ol "Orders Order Detail" at bounding box center [233, 22] width 153 height 36
click at [183, 19] on link "Orders" at bounding box center [184, 21] width 37 height 13
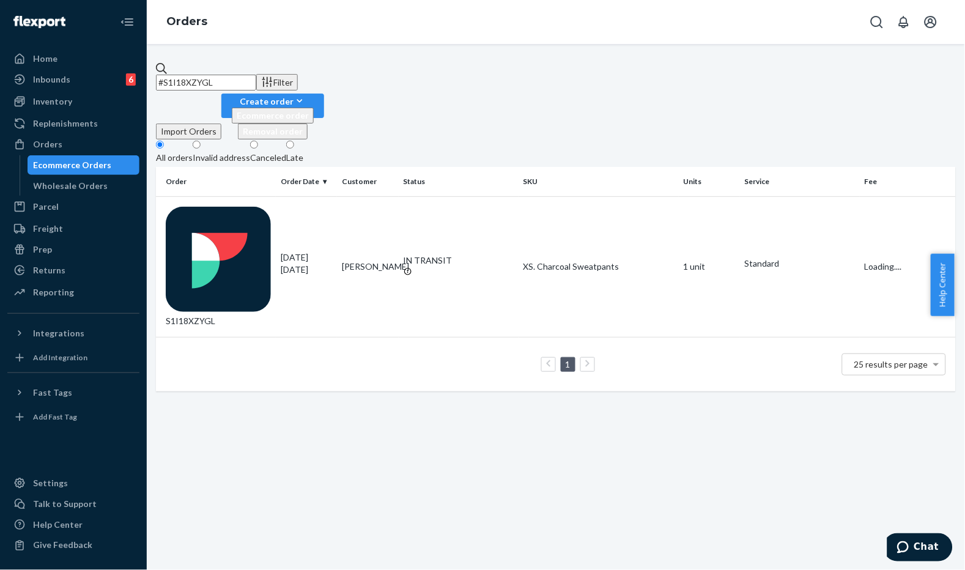
click at [256, 76] on input "#S1I18XZYGL" at bounding box center [206, 83] width 100 height 16
paste input "R1D3KK"
type input "#R1D3KKZYGL"
click at [340, 196] on td "[PERSON_NAME]" at bounding box center [367, 266] width 61 height 141
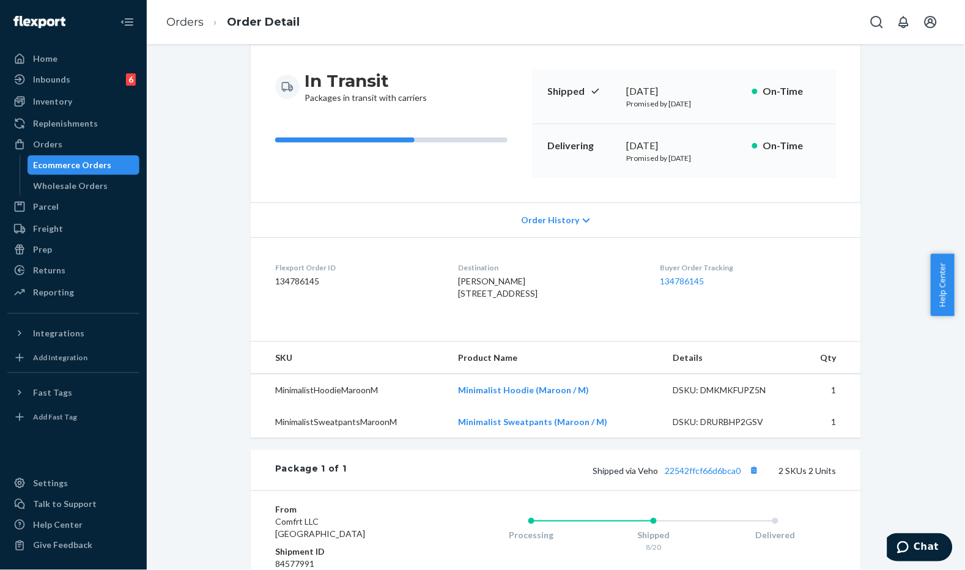
scroll to position [204, 0]
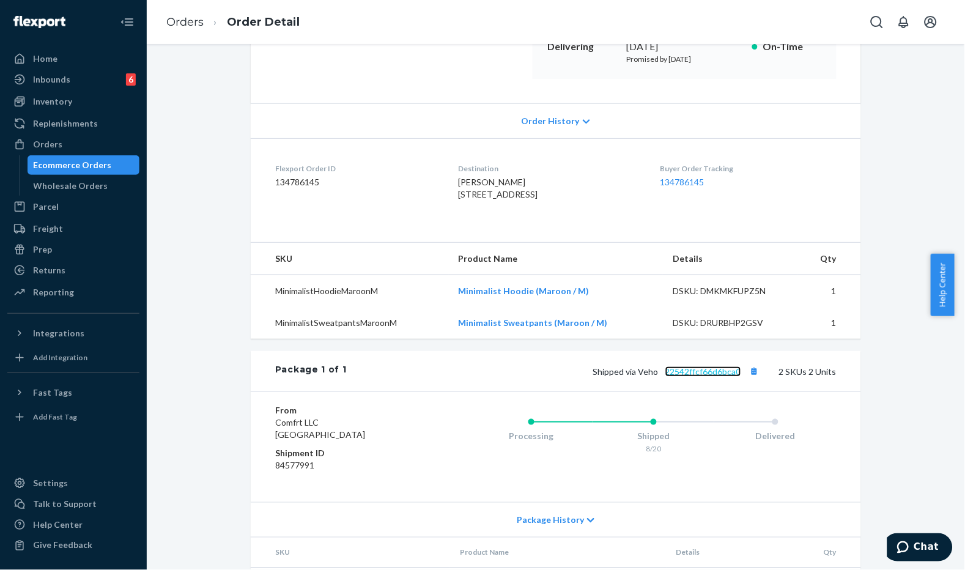
click at [718, 377] on link "22542ffcf66d6bca0" at bounding box center [703, 371] width 76 height 10
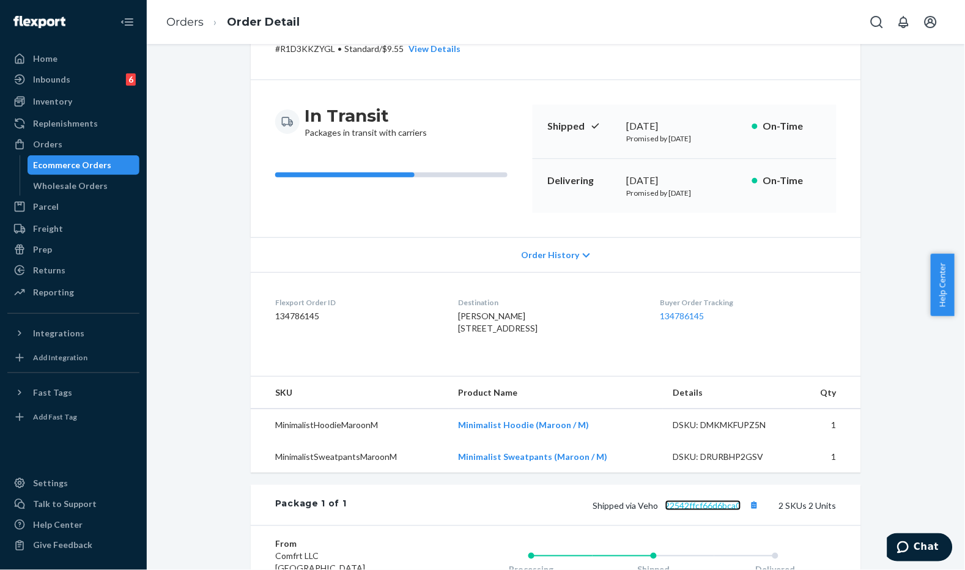
scroll to position [0, 0]
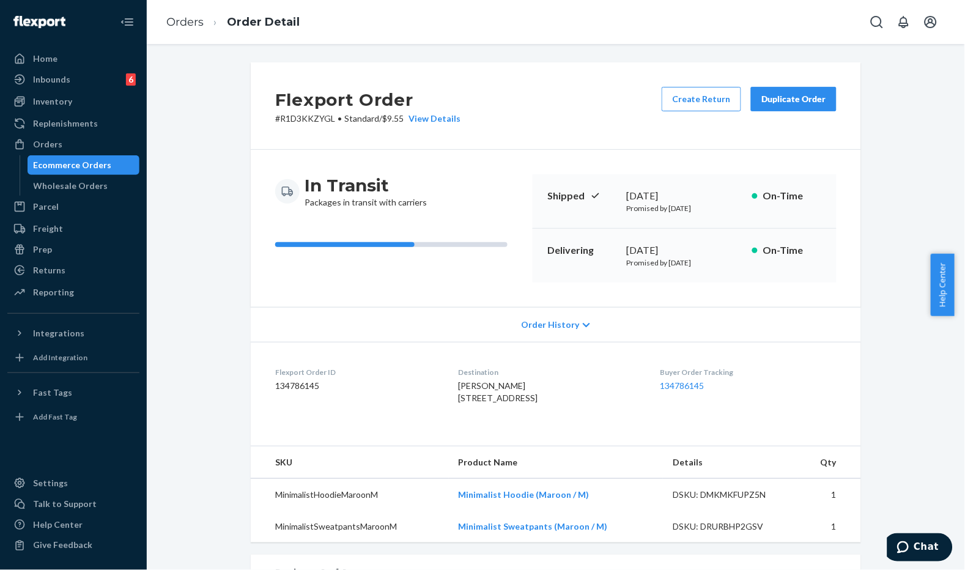
click at [218, 272] on div "Flexport Order # R1D3KKZYGL • Standard / $9.55 View Details Create Return Dupli…" at bounding box center [556, 456] width 800 height 788
